Goal: Task Accomplishment & Management: Complete application form

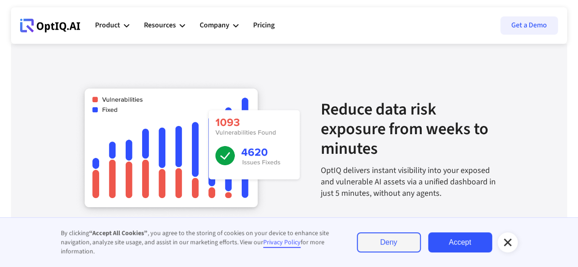
scroll to position [1290, 0]
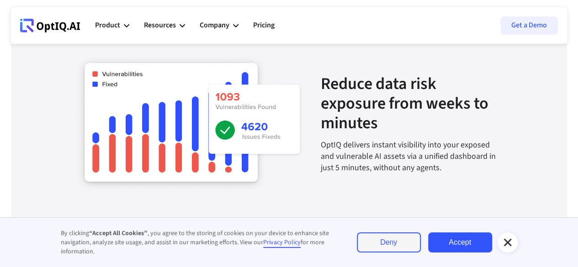
click at [512, 245] on icon at bounding box center [507, 242] width 11 height 11
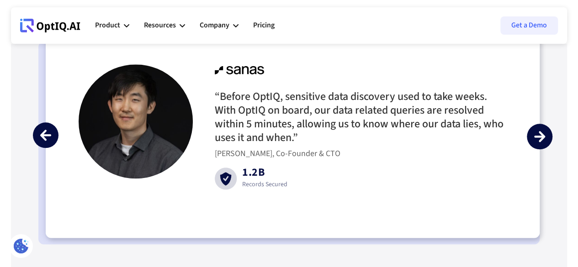
scroll to position [2229, 0]
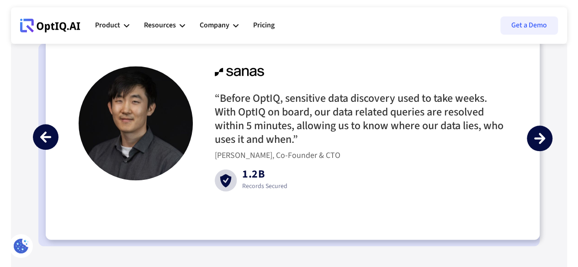
click at [535, 144] on img "next slide" at bounding box center [539, 138] width 11 height 11
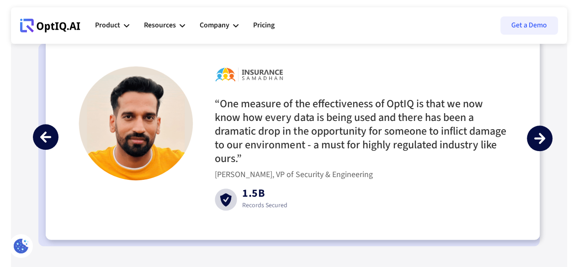
click at [535, 144] on img "next slide" at bounding box center [539, 138] width 11 height 11
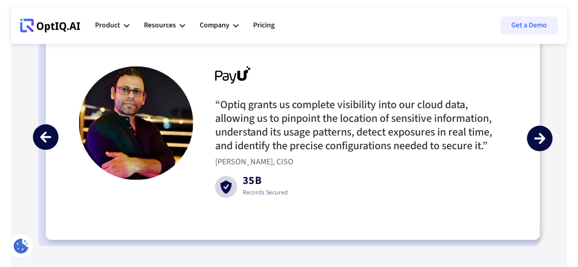
click at [535, 144] on img "next slide" at bounding box center [539, 138] width 11 height 11
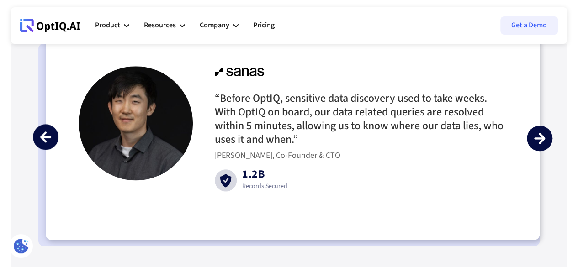
click at [535, 144] on img "next slide" at bounding box center [539, 138] width 11 height 11
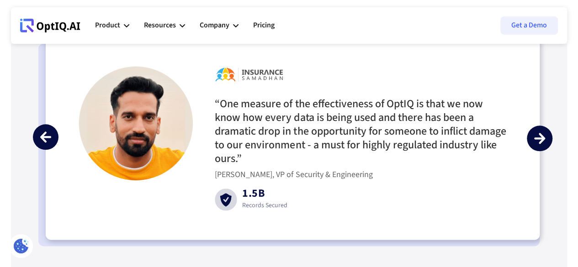
click at [535, 144] on img "next slide" at bounding box center [539, 138] width 11 height 11
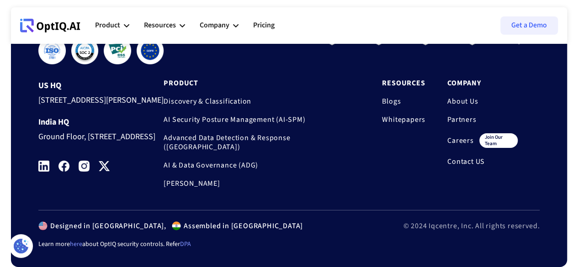
scroll to position [3197, 0]
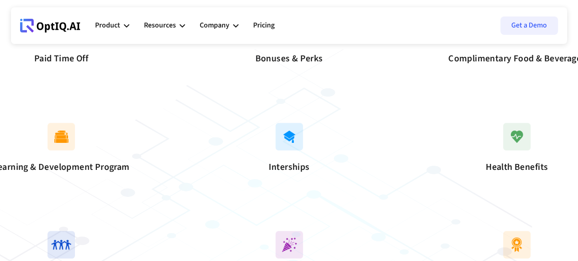
scroll to position [783, 0]
click at [288, 149] on img at bounding box center [289, 135] width 27 height 27
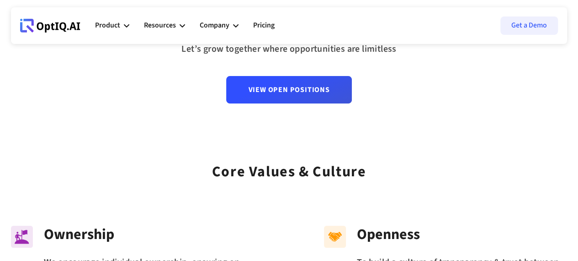
scroll to position [72, 0]
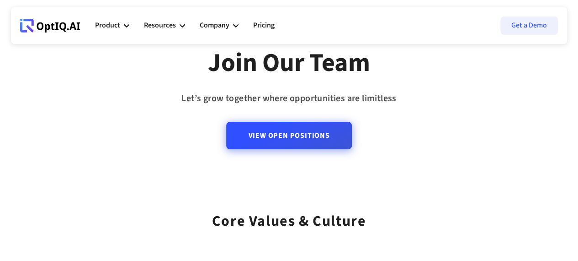
click at [293, 134] on link "View Open Positions" at bounding box center [288, 135] width 125 height 27
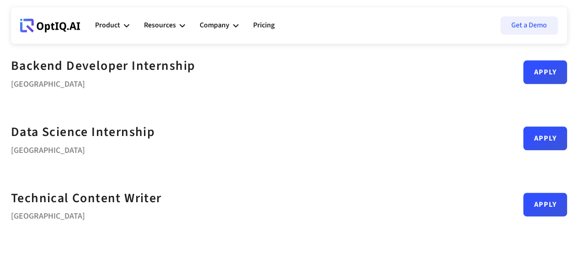
scroll to position [466, 0]
click at [523, 139] on link "Apply" at bounding box center [545, 135] width 44 height 24
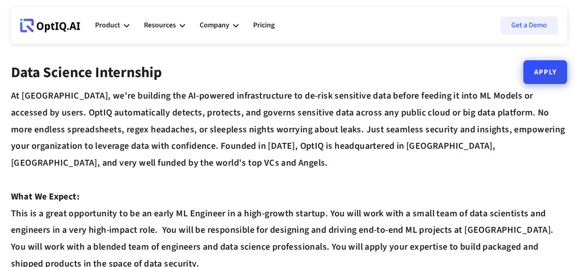
click at [549, 75] on link "Apply" at bounding box center [545, 72] width 44 height 24
